Goal: Information Seeking & Learning: Learn about a topic

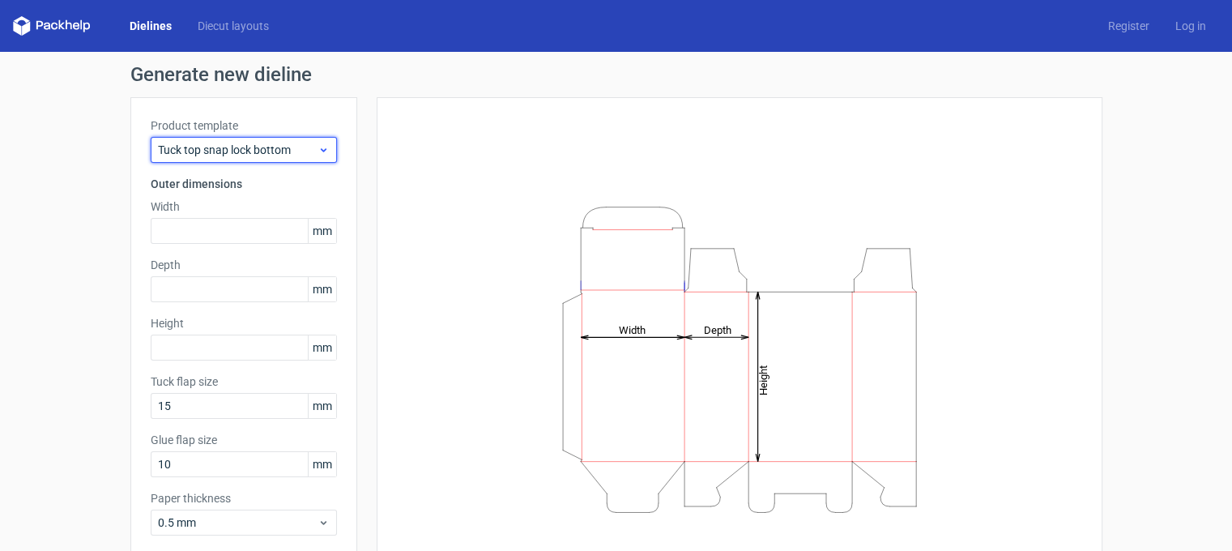
click at [303, 156] on span "Tuck top snap lock bottom" at bounding box center [238, 150] width 160 height 16
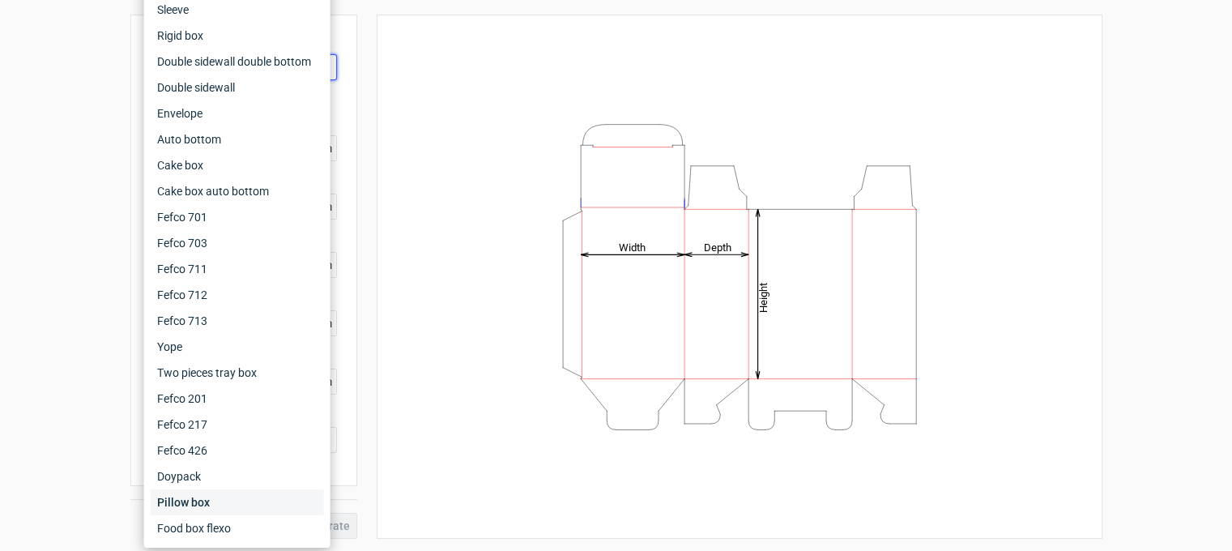
scroll to position [12, 0]
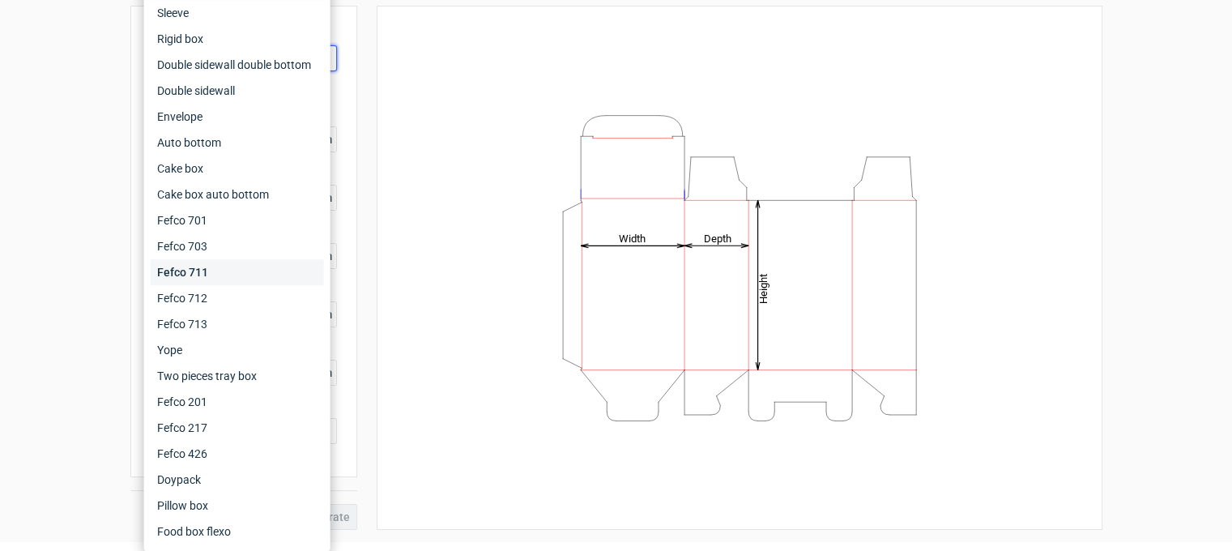
click at [262, 272] on div "Fefco 711" at bounding box center [237, 272] width 173 height 26
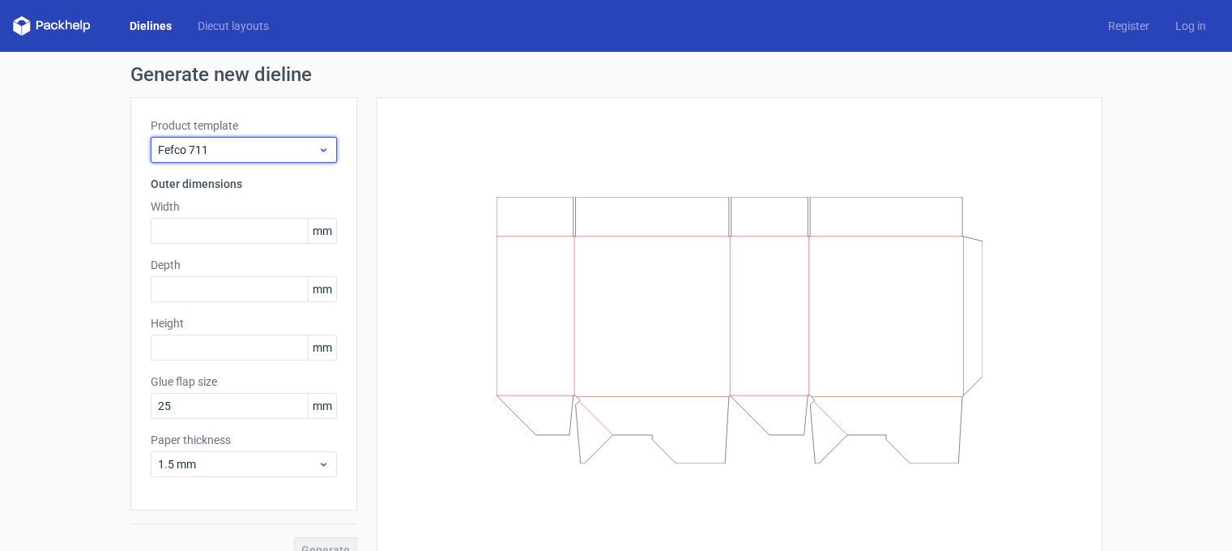
click at [277, 142] on span "Fefco 711" at bounding box center [238, 150] width 160 height 16
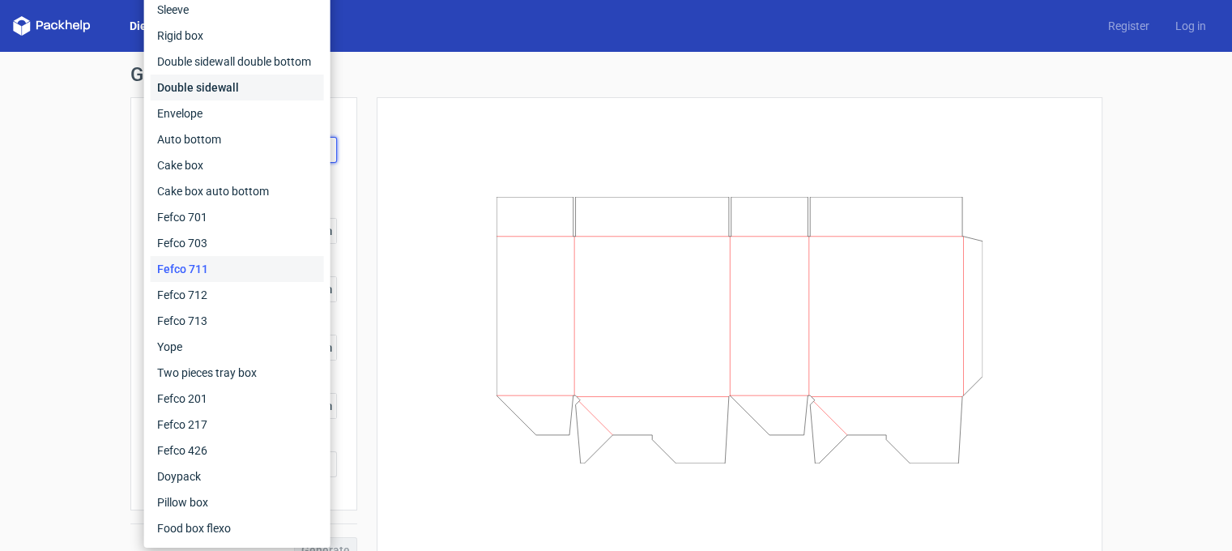
scroll to position [24, 0]
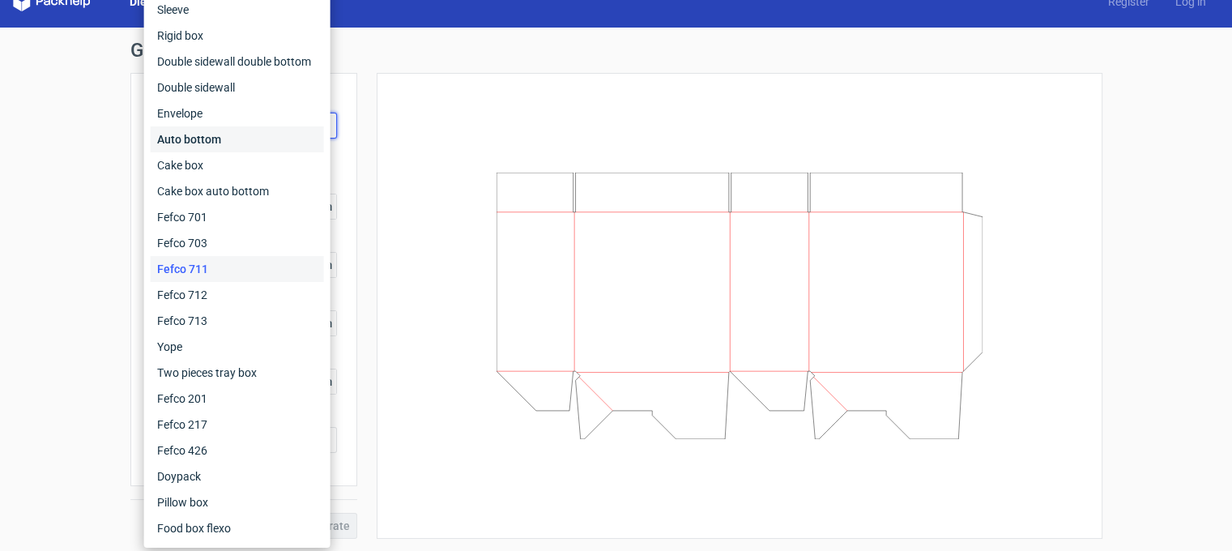
click at [210, 145] on div "Auto bottom" at bounding box center [237, 139] width 173 height 26
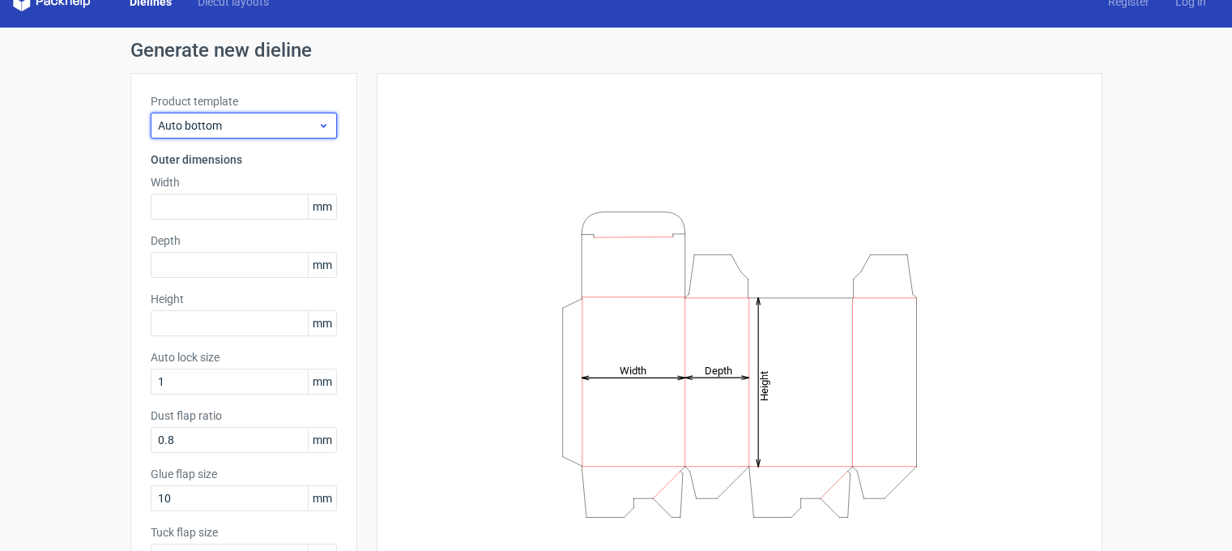
click at [275, 134] on div "Auto bottom" at bounding box center [244, 126] width 186 height 26
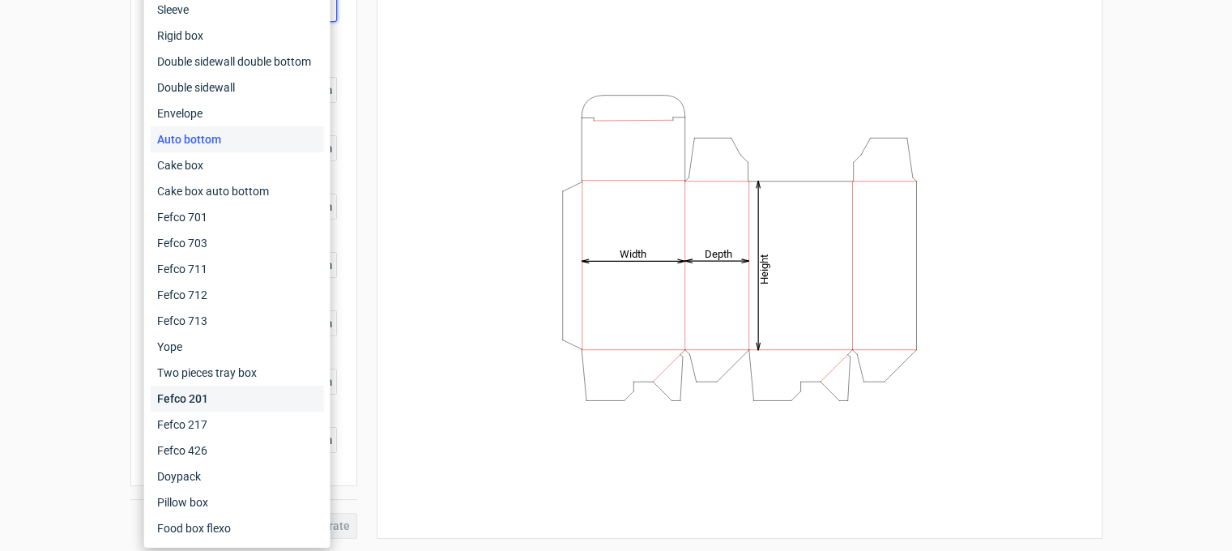
scroll to position [12, 0]
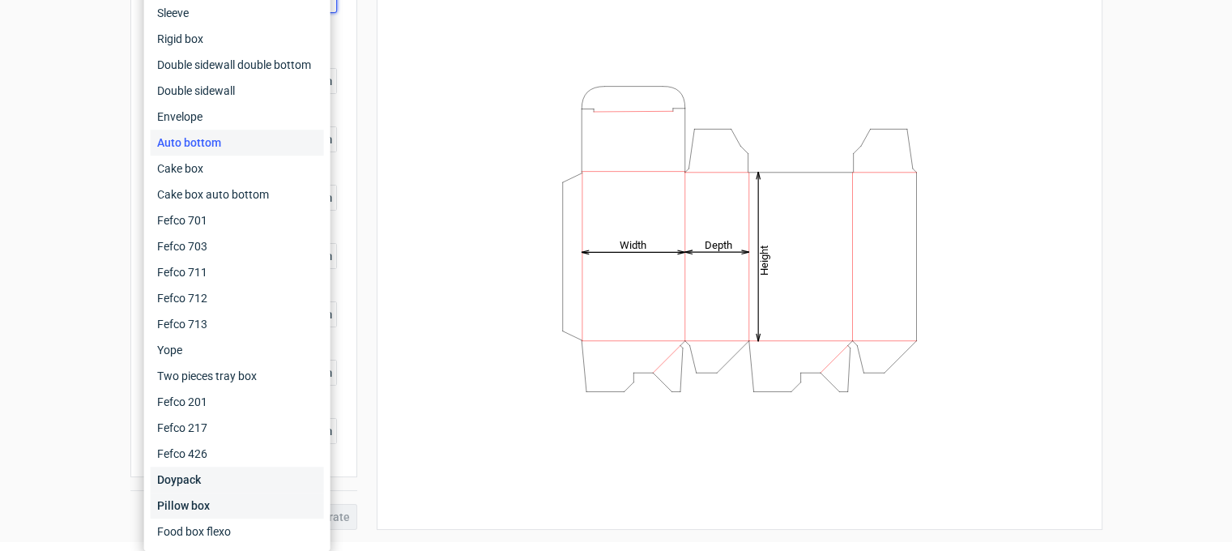
click at [196, 493] on div "Pillow box" at bounding box center [237, 506] width 173 height 26
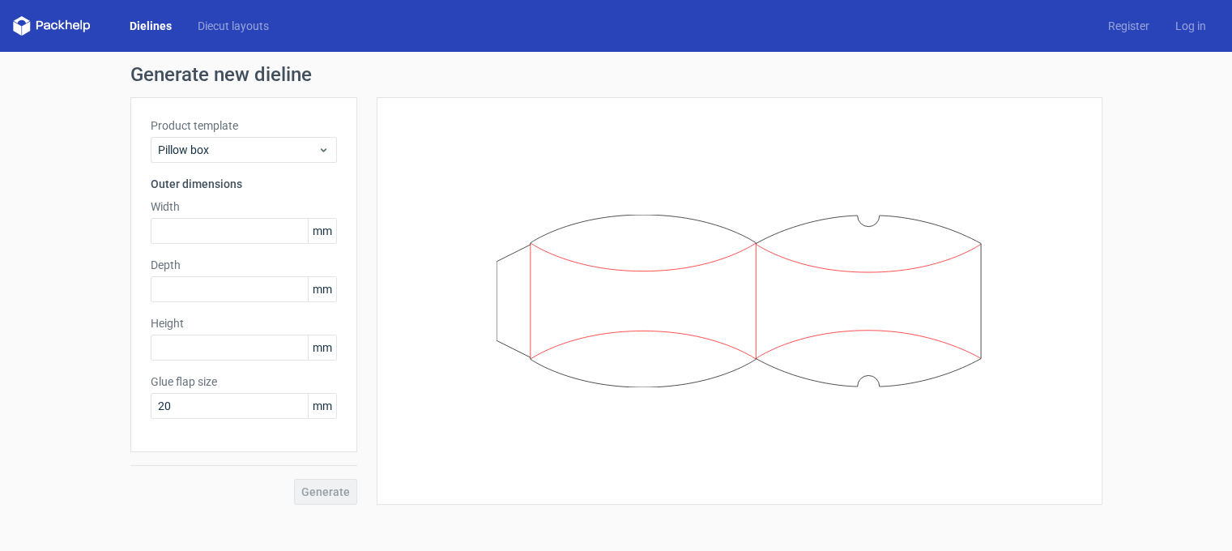
scroll to position [12, 0]
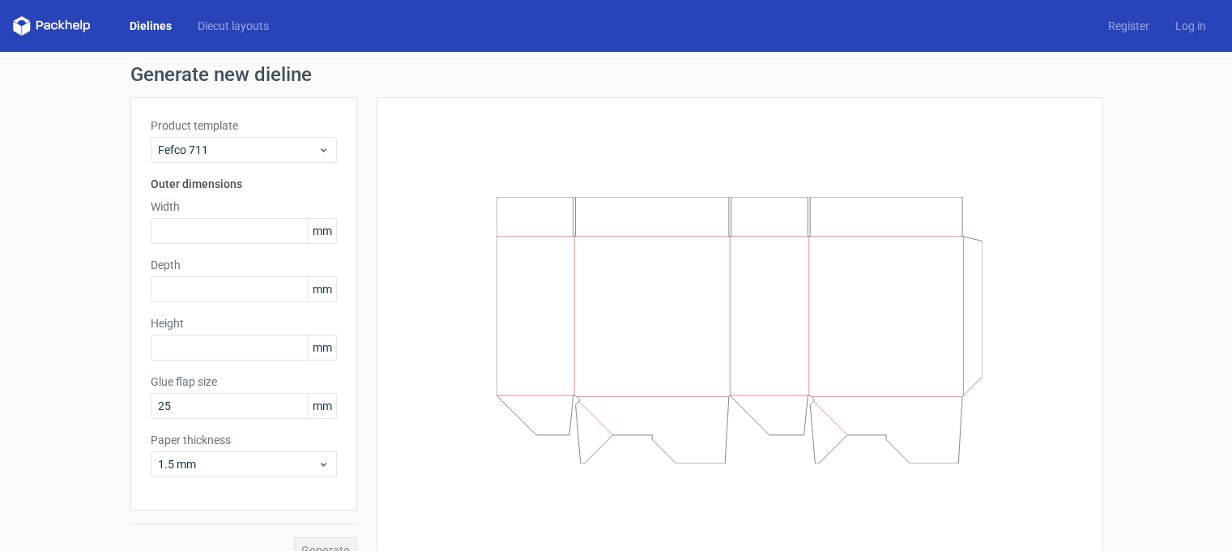
scroll to position [12, 0]
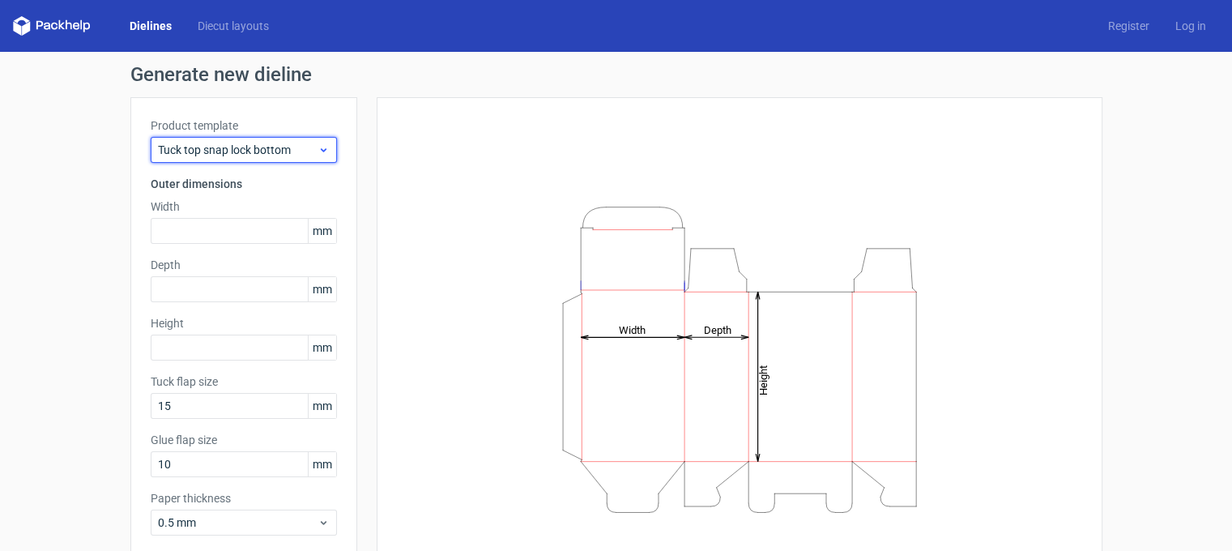
click at [198, 154] on span "Tuck top snap lock bottom" at bounding box center [238, 150] width 160 height 16
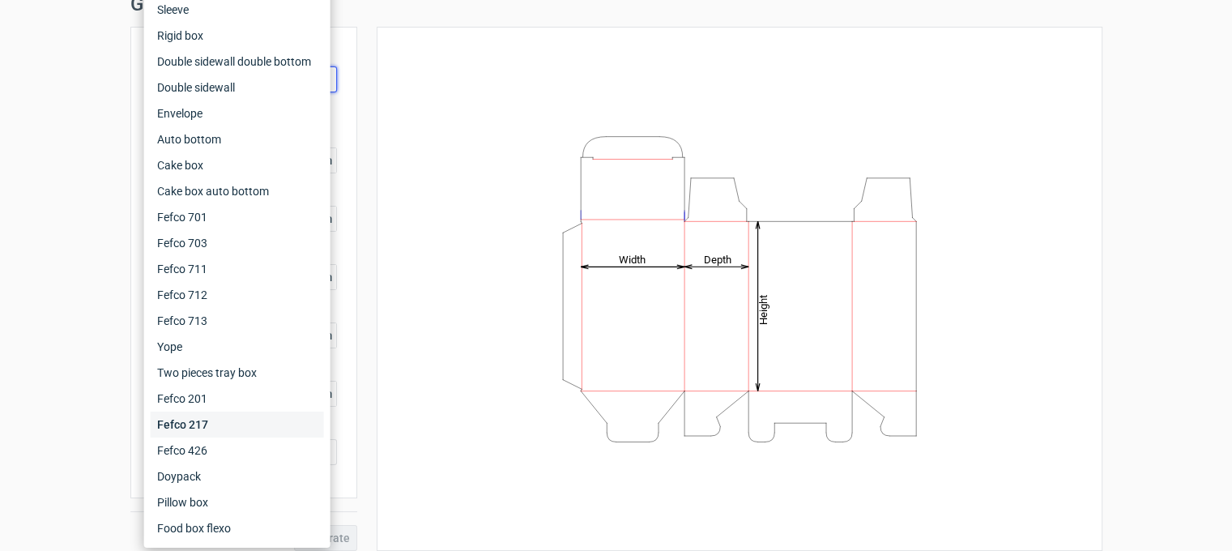
scroll to position [83, 0]
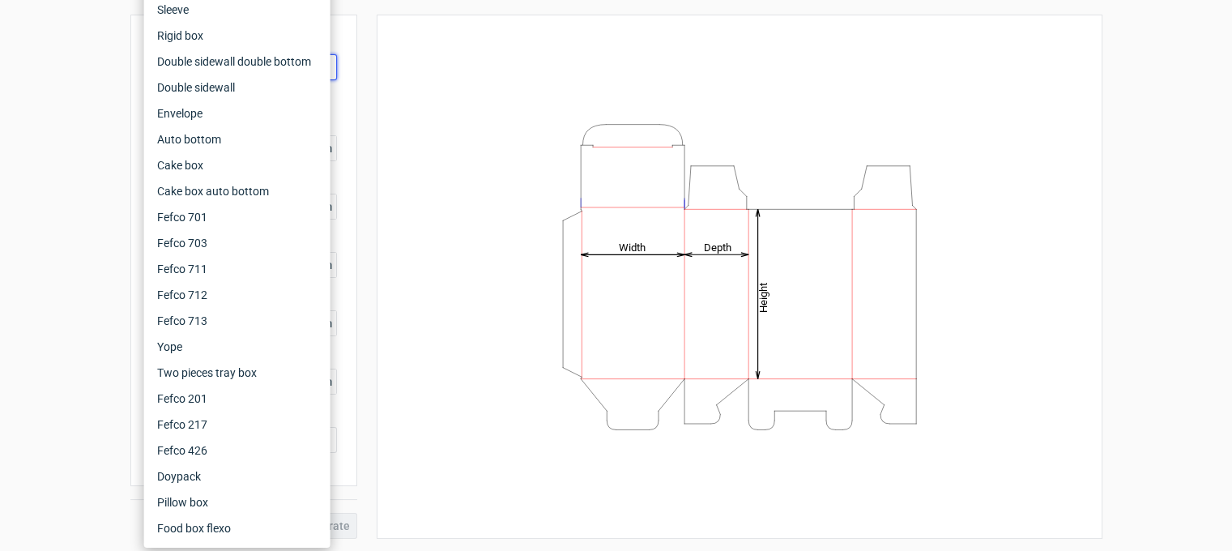
click at [425, 427] on div "Height Depth Width" at bounding box center [739, 277] width 685 height 484
